Goal: Book appointment/travel/reservation

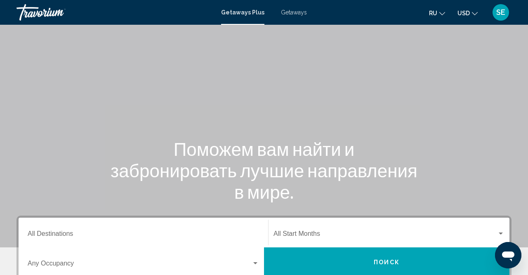
scroll to position [172, 0]
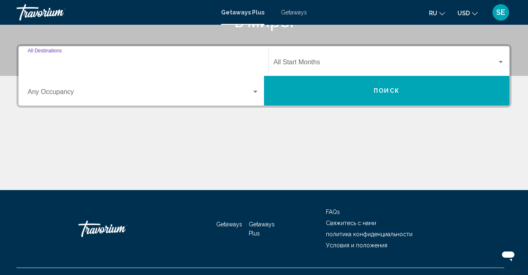
click at [135, 60] on input "Destination All Destinations" at bounding box center [144, 63] width 232 height 7
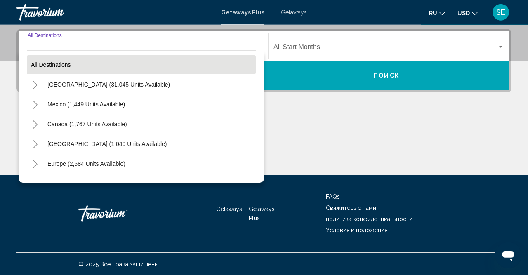
scroll to position [187, 0]
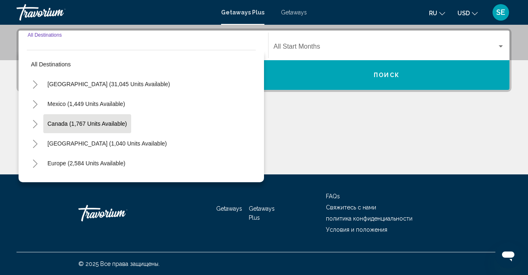
click at [86, 131] on button "Canada (1,767 units available)" at bounding box center [87, 123] width 88 height 19
type input "**********"
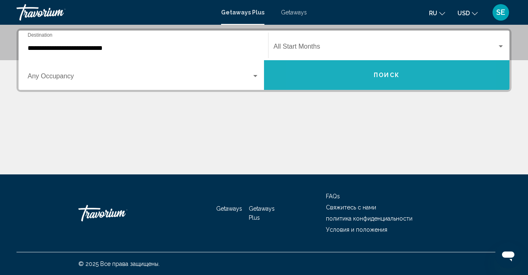
click at [346, 77] on button "Поиск" at bounding box center [387, 75] width 246 height 30
